Goal: Task Accomplishment & Management: Manage account settings

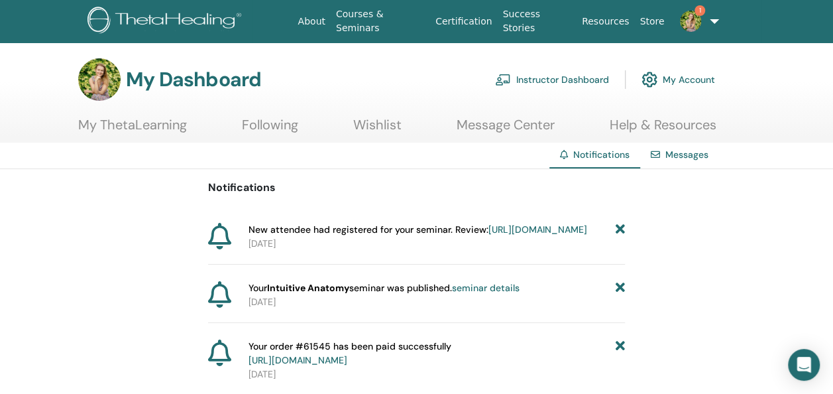
click at [697, 19] on img at bounding box center [690, 21] width 21 height 21
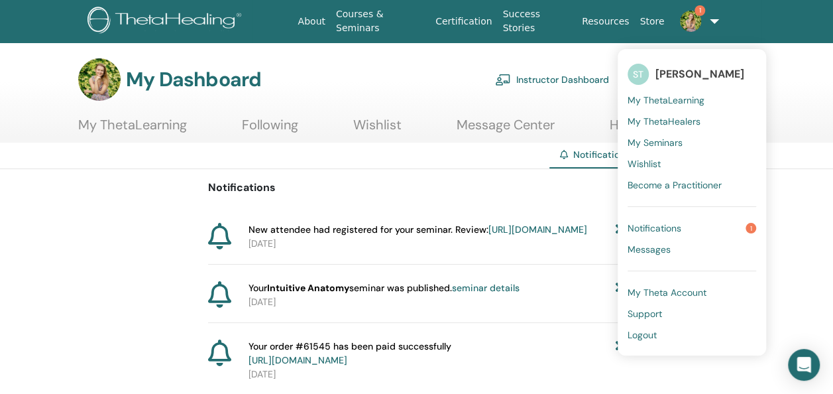
click at [650, 223] on span "Notifications" at bounding box center [655, 228] width 54 height 12
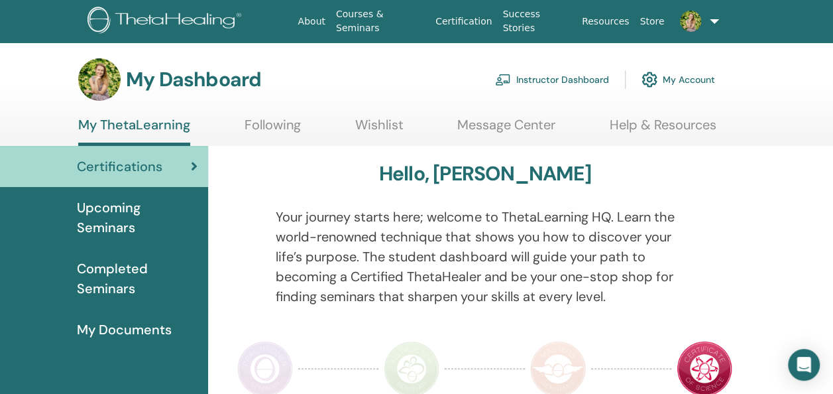
click at [562, 87] on link "Instructor Dashboard" at bounding box center [552, 79] width 114 height 29
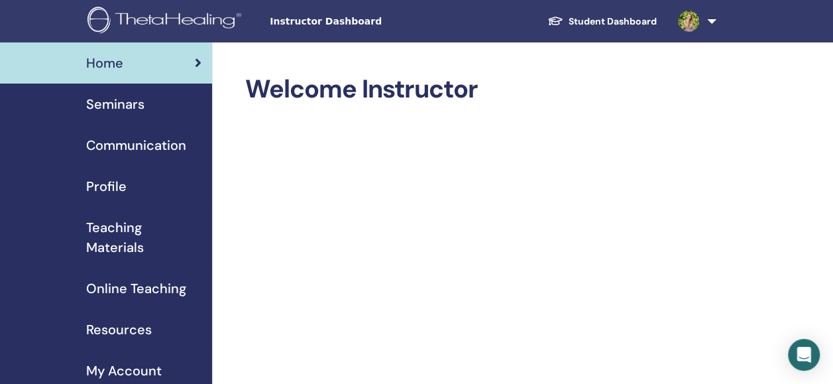
click at [130, 103] on span "Seminars" at bounding box center [115, 104] width 58 height 20
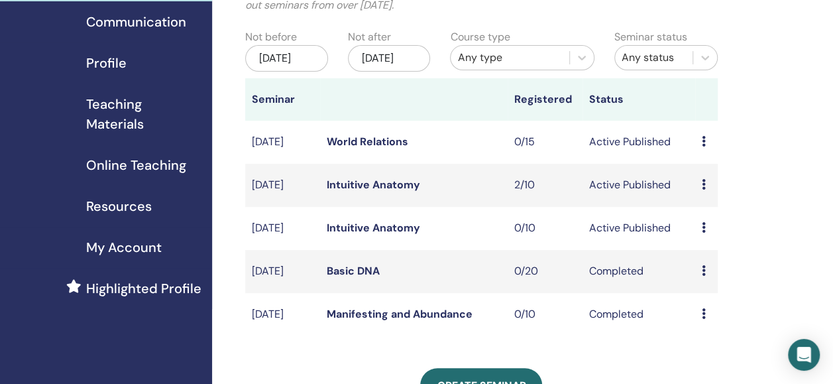
scroll to position [127, 0]
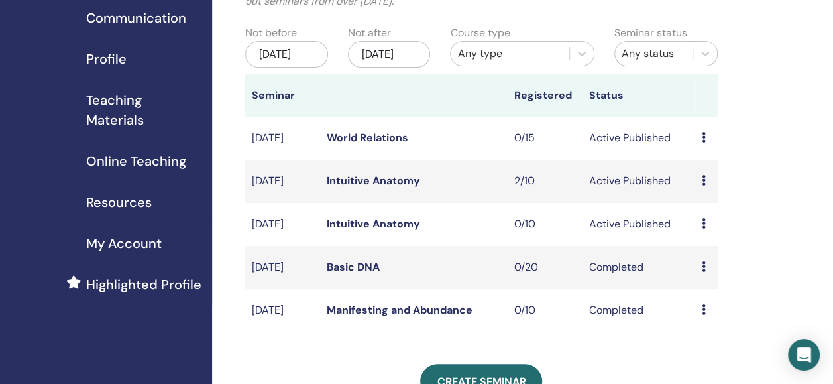
click at [711, 189] on div "Preview Edit Attendees Cancel" at bounding box center [706, 181] width 9 height 16
click at [720, 249] on link "Attendees" at bounding box center [719, 250] width 50 height 14
